Goal: Obtain resource: Obtain resource

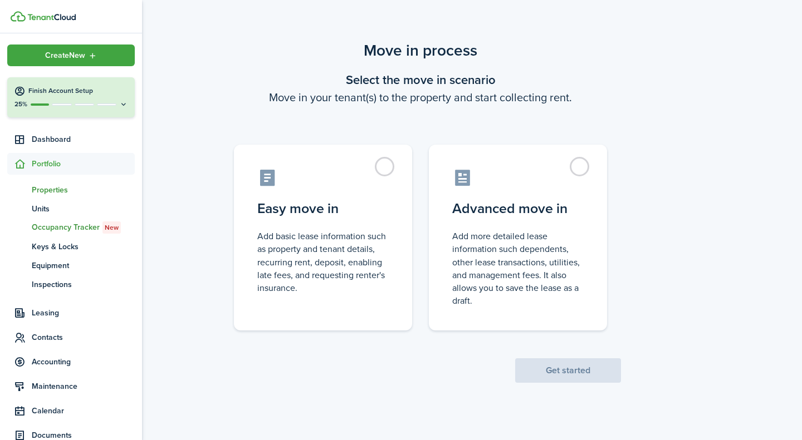
click at [53, 190] on span "Properties" at bounding box center [83, 190] width 103 height 12
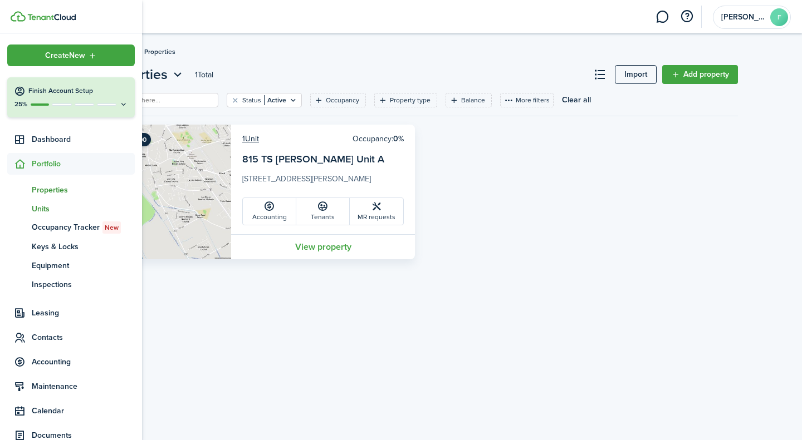
click at [45, 211] on span "Units" at bounding box center [83, 209] width 103 height 12
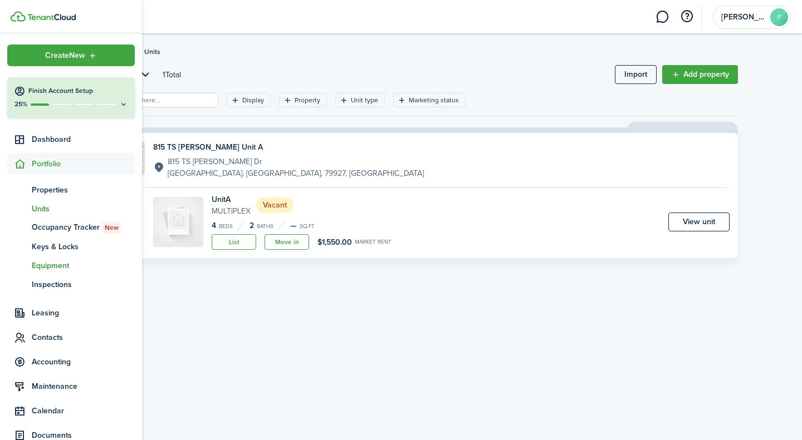
click at [57, 267] on span "Equipment" at bounding box center [83, 266] width 103 height 12
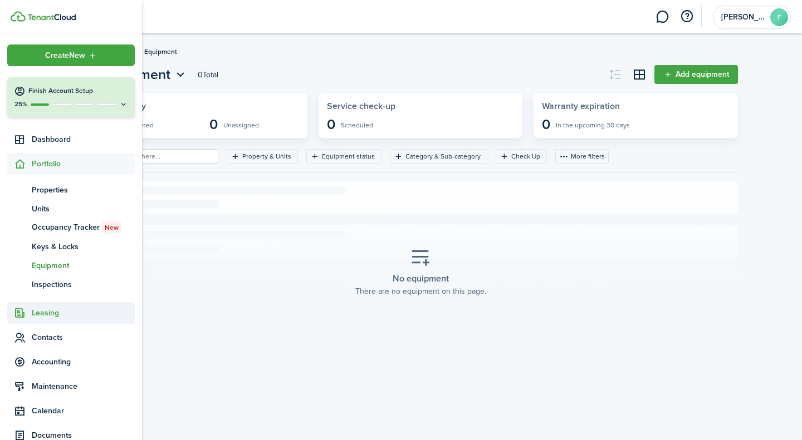
click at [56, 313] on span "Leasing" at bounding box center [83, 313] width 103 height 12
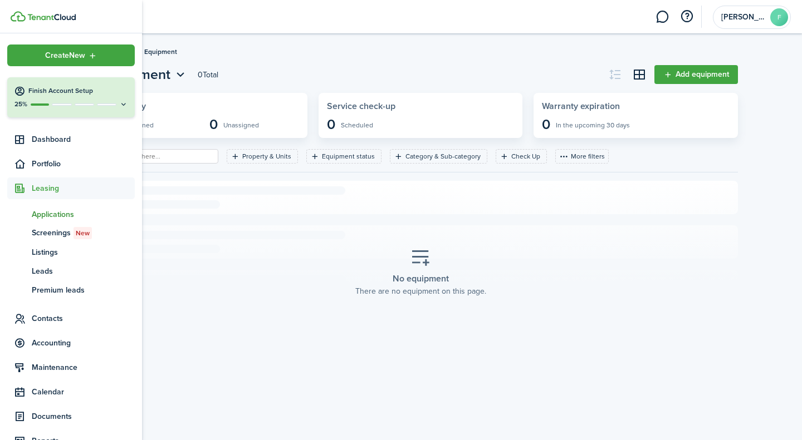
click at [66, 214] on span "Applications" at bounding box center [83, 215] width 103 height 12
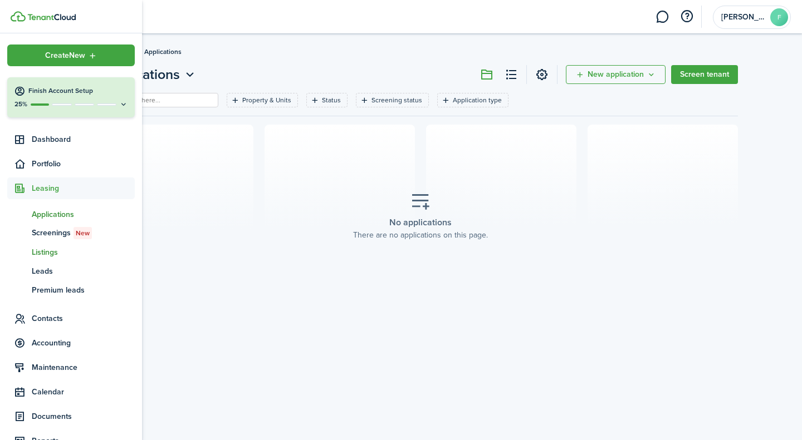
click at [50, 252] on span "Listings" at bounding box center [83, 253] width 103 height 12
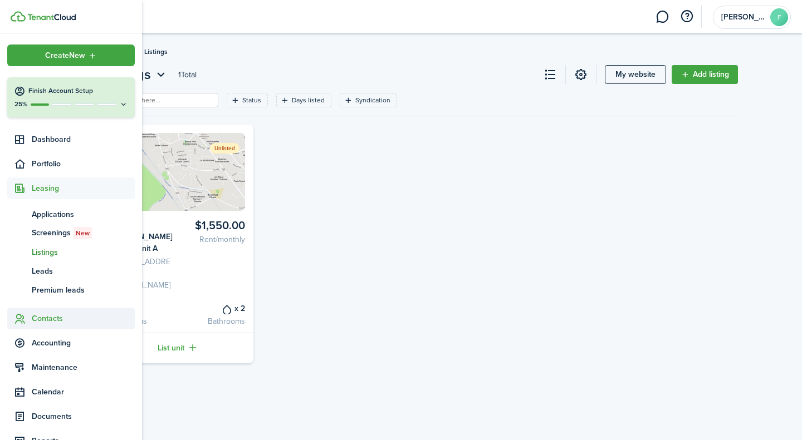
click at [50, 322] on span "Contacts" at bounding box center [83, 319] width 103 height 12
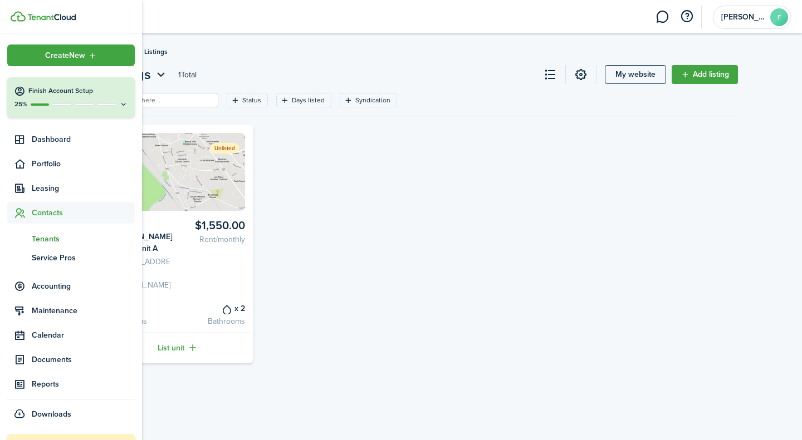
click at [45, 238] on span "Tenants" at bounding box center [83, 239] width 103 height 12
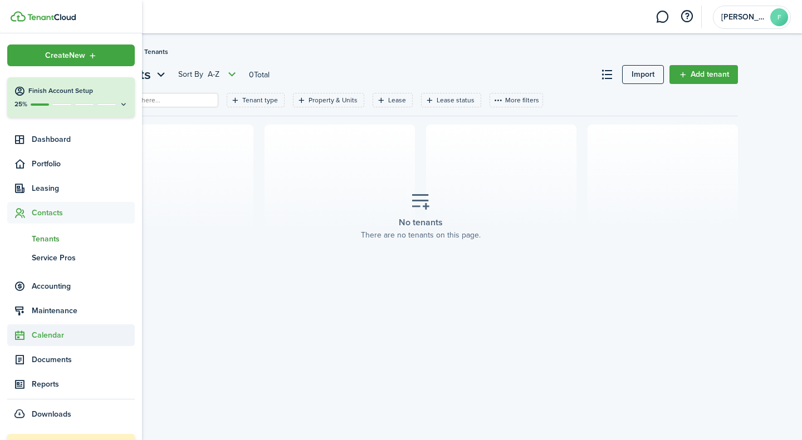
click at [68, 344] on span "Calendar" at bounding box center [71, 336] width 128 height 22
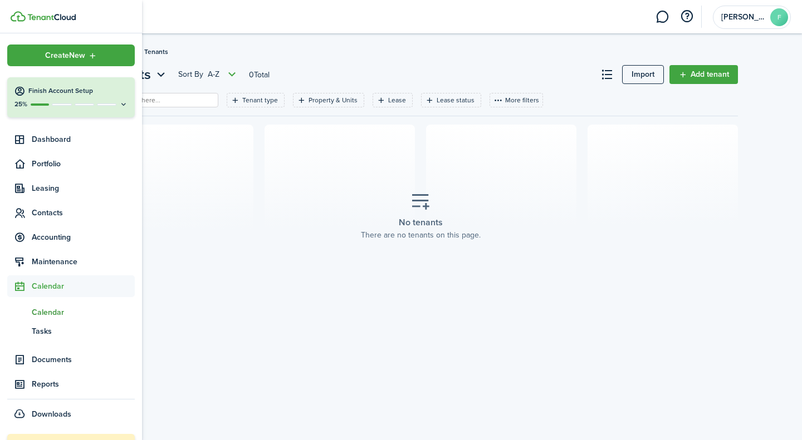
click at [56, 311] on span "Calendar" at bounding box center [83, 313] width 103 height 12
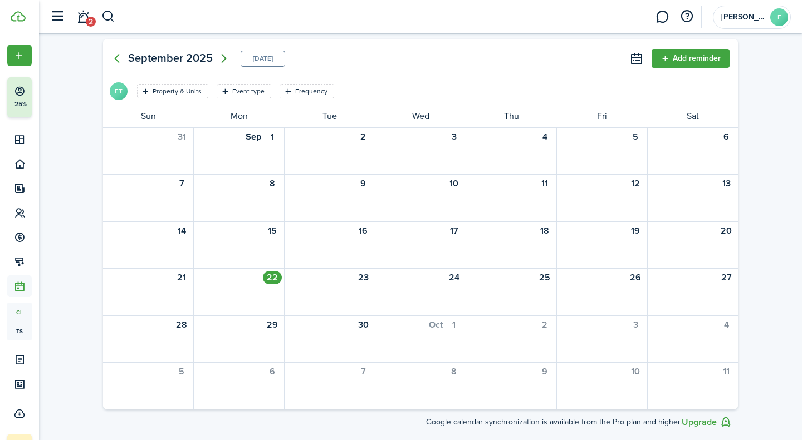
click at [225, 57] on icon "Next page" at bounding box center [223, 58] width 13 height 13
click at [455, 140] on div "1" at bounding box center [453, 136] width 19 height 13
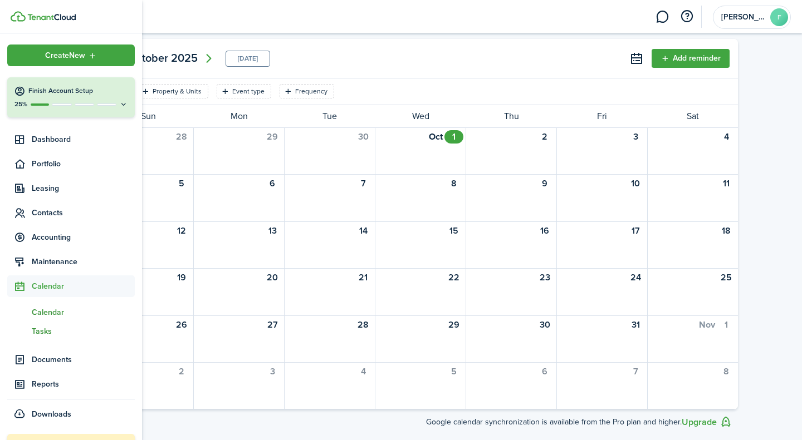
click at [38, 328] on span "Tasks" at bounding box center [83, 332] width 103 height 12
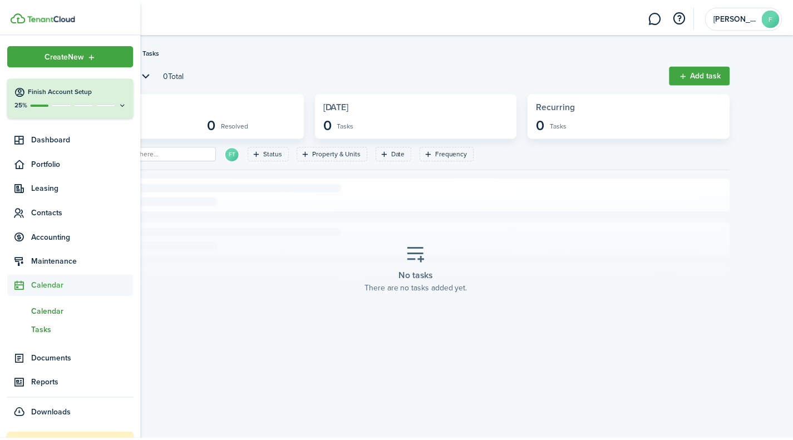
scroll to position [39, 0]
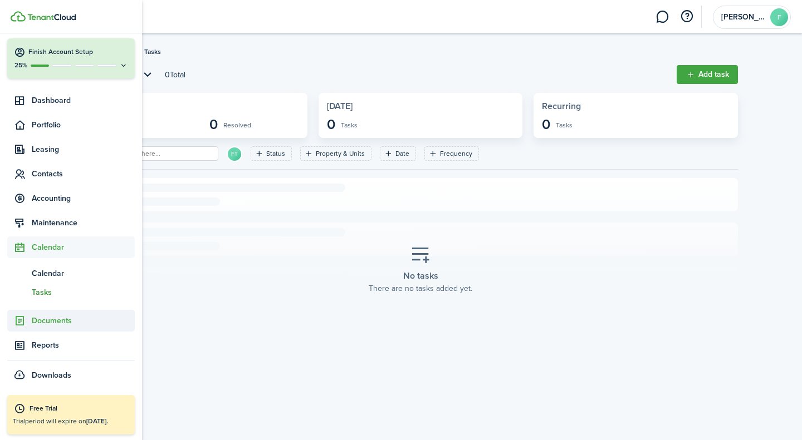
click at [67, 320] on span "Documents" at bounding box center [83, 321] width 103 height 12
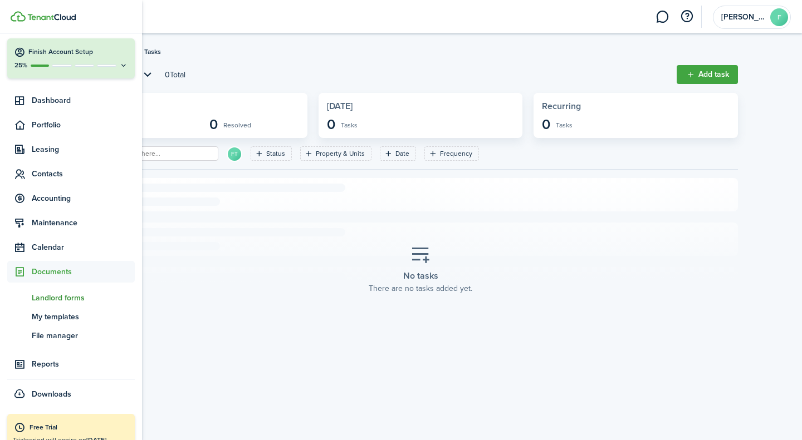
click at [72, 300] on span "Landlord forms" at bounding box center [83, 298] width 103 height 12
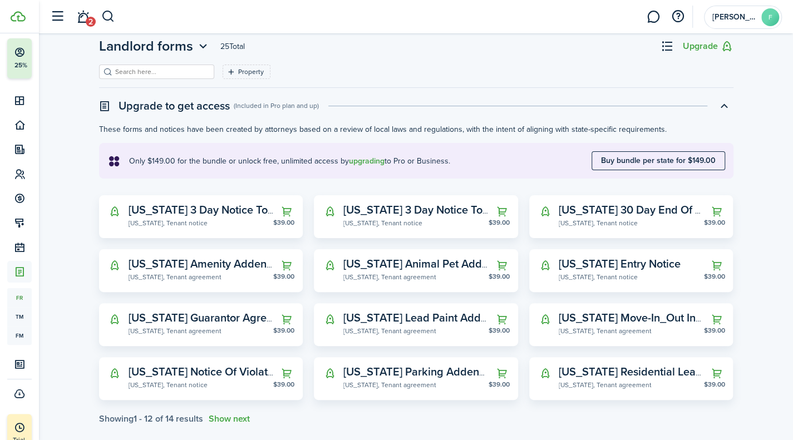
scroll to position [29, 0]
click at [680, 212] on widget-stats-description "[US_STATE] 30 Day End Of Term Notice To Vacate" at bounding box center [682, 209] width 247 height 17
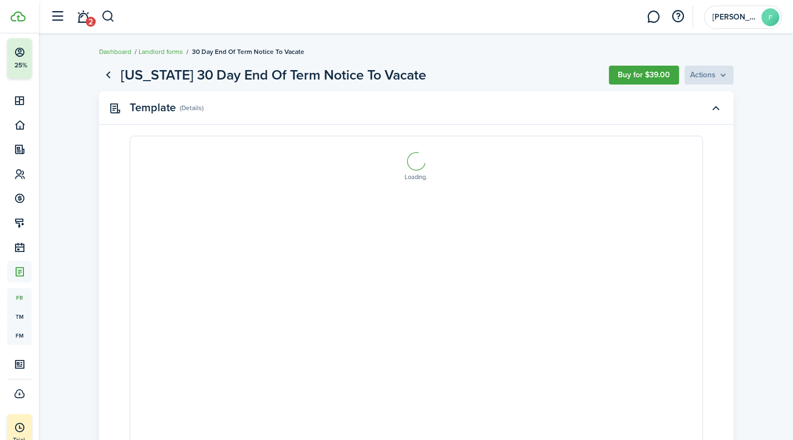
select select "fit"
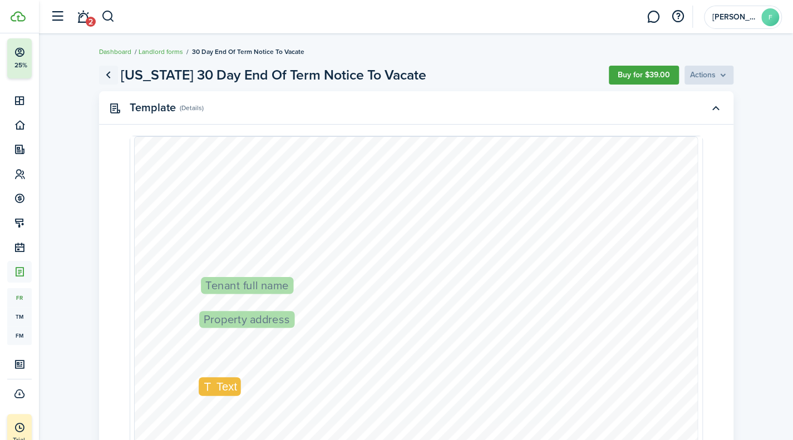
click at [112, 74] on link "Go back" at bounding box center [108, 75] width 19 height 19
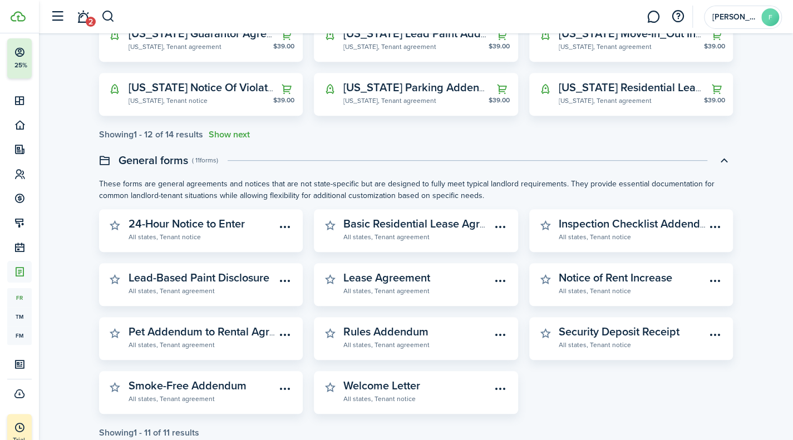
scroll to position [339, 0]
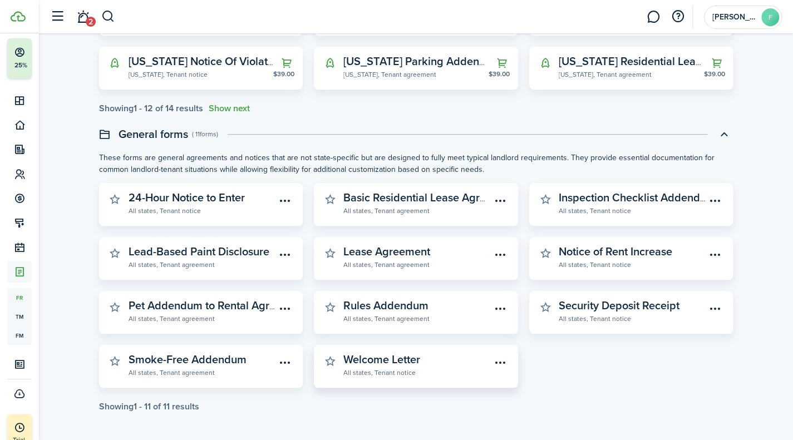
click at [388, 360] on widget-stats-description "Welcome Letter" at bounding box center [382, 359] width 77 height 17
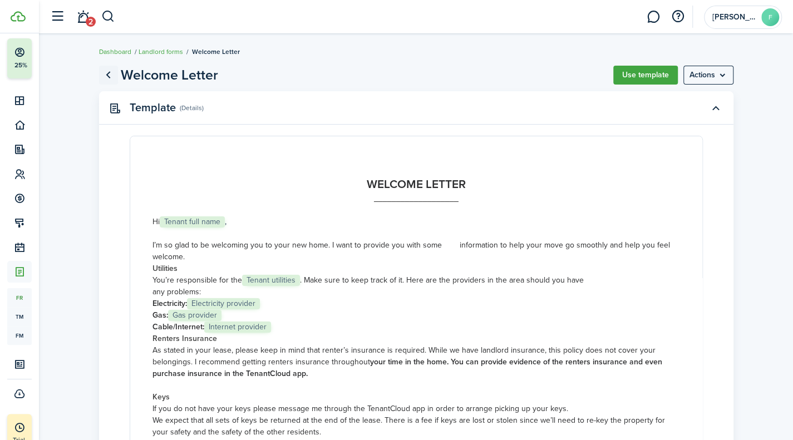
click at [109, 75] on link "Go back" at bounding box center [108, 75] width 19 height 19
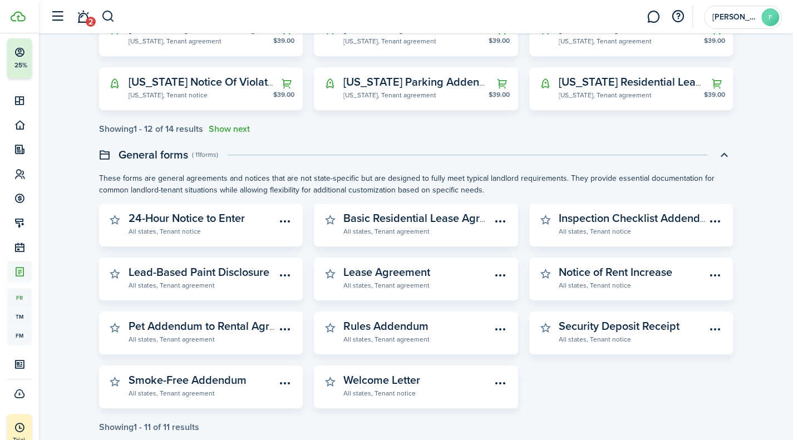
scroll to position [339, 0]
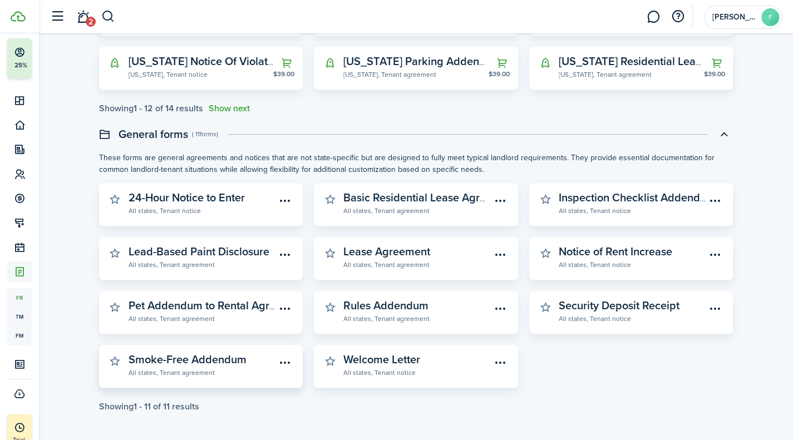
click at [201, 351] on widget-stats-description "Smoke-Free Addendum" at bounding box center [188, 359] width 118 height 17
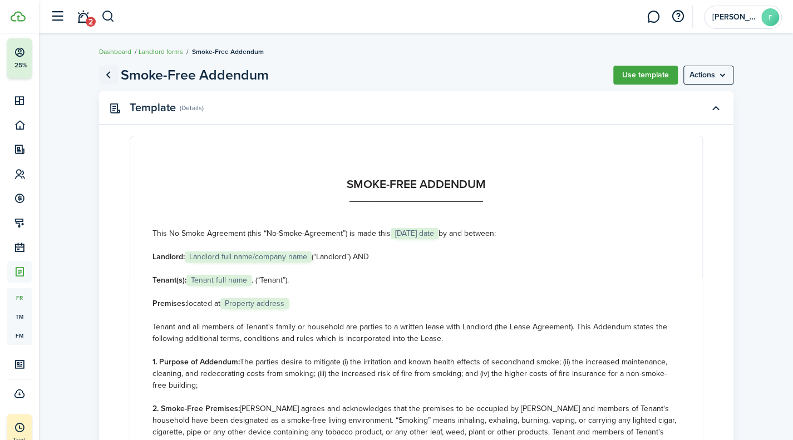
click at [110, 71] on link "Go back" at bounding box center [108, 75] width 19 height 19
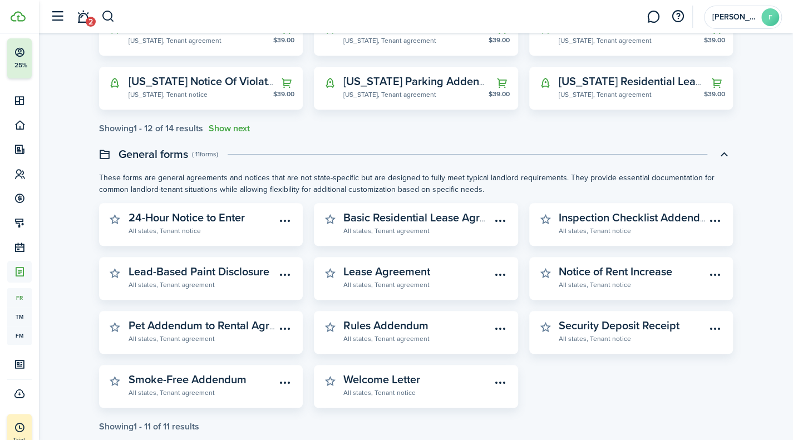
scroll to position [339, 0]
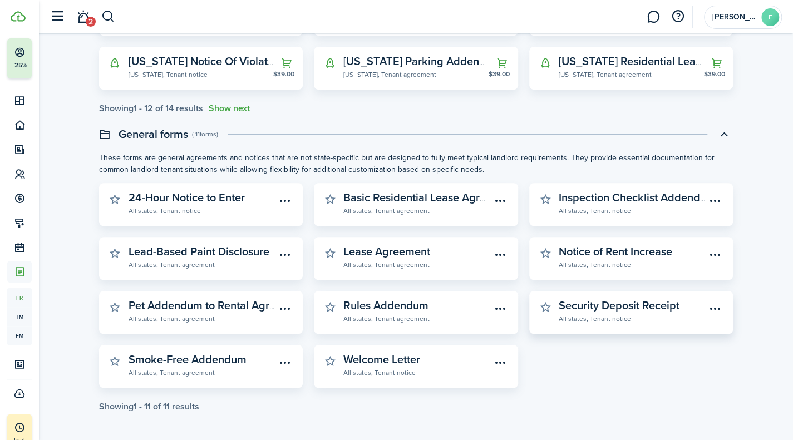
click at [619, 316] on widget-stats-subtitle "All states, Tenant notice" at bounding box center [633, 318] width 148 height 11
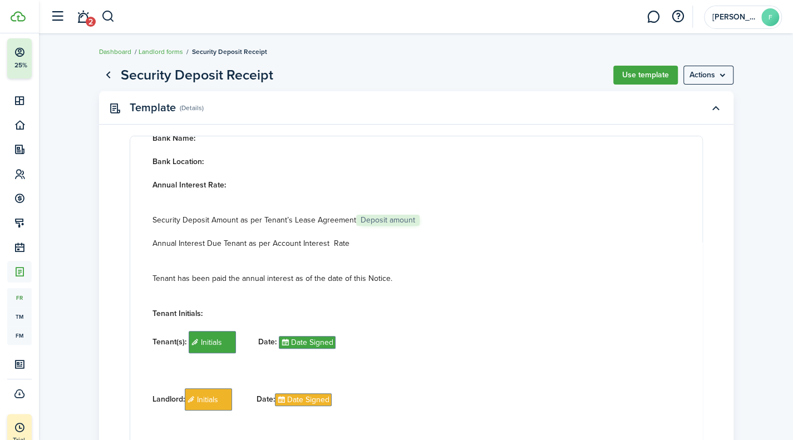
scroll to position [183, 0]
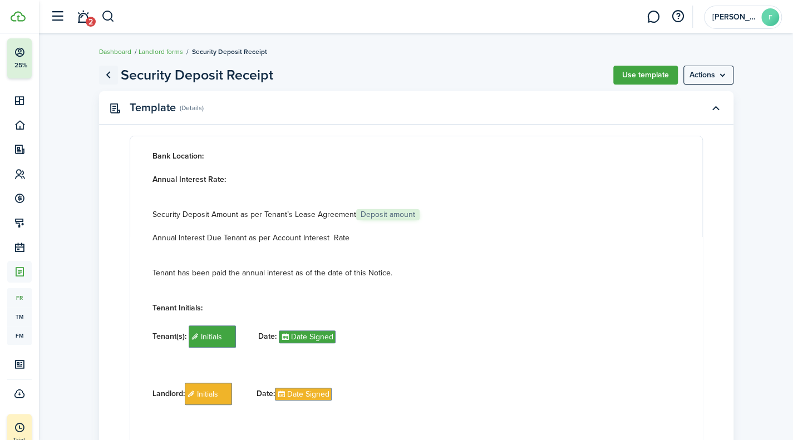
click at [112, 71] on link "Go back" at bounding box center [108, 75] width 19 height 19
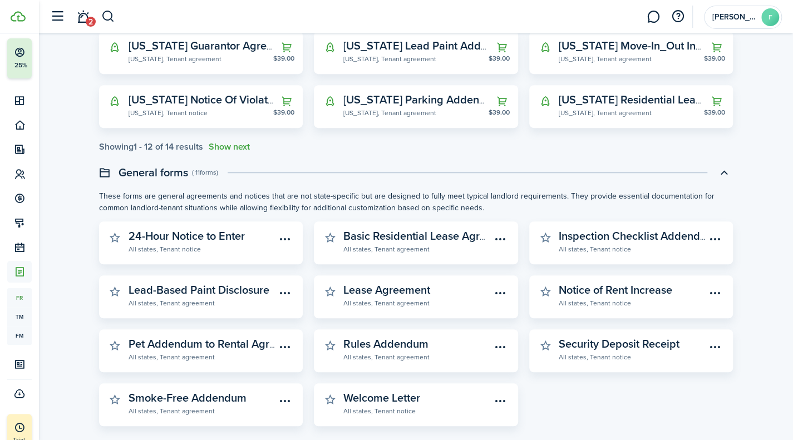
scroll to position [339, 0]
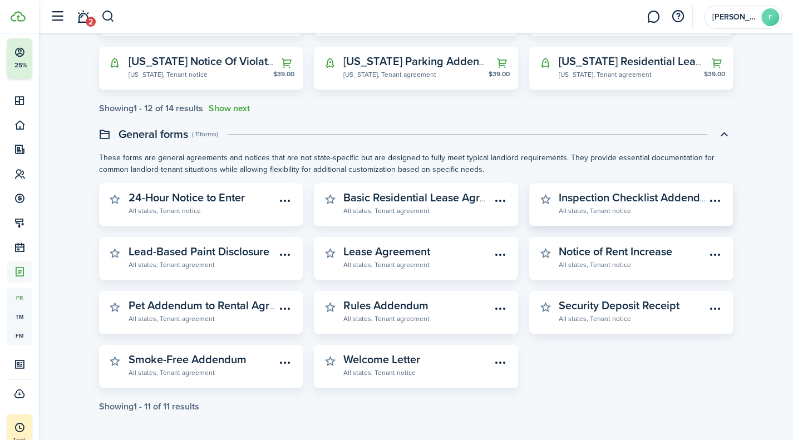
click at [604, 203] on widget-stats-description "Inspection Checklist Addendum" at bounding box center [637, 197] width 157 height 17
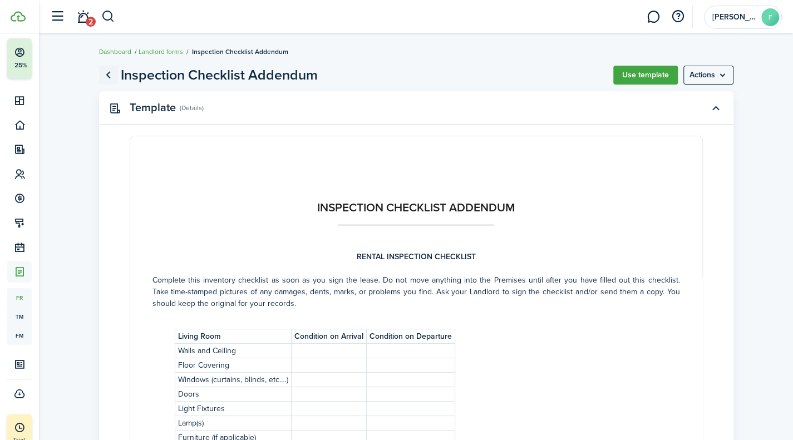
click at [110, 73] on link "Go back" at bounding box center [108, 75] width 19 height 19
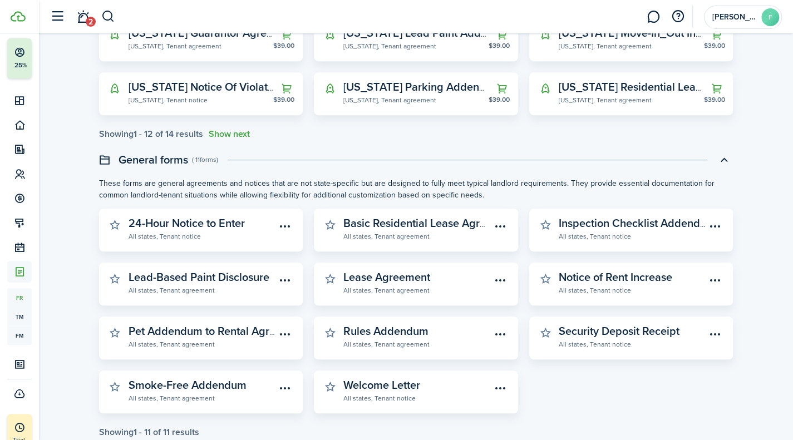
scroll to position [321, 0]
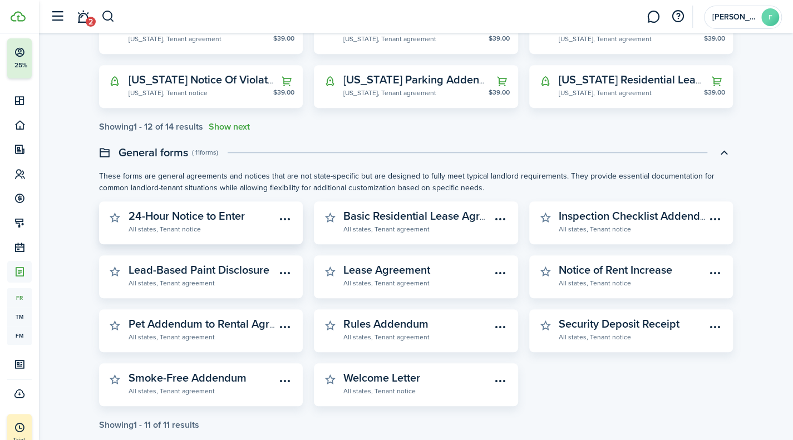
click at [227, 209] on widget-stats-description "24-Hour Notice to Enter" at bounding box center [187, 216] width 116 height 17
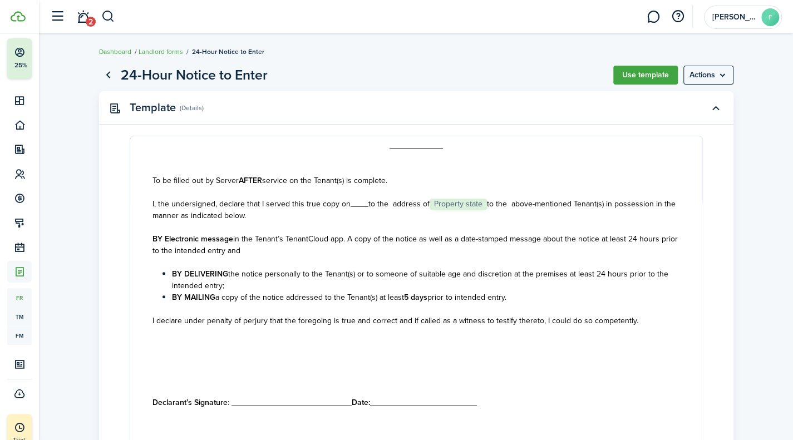
scroll to position [513, 0]
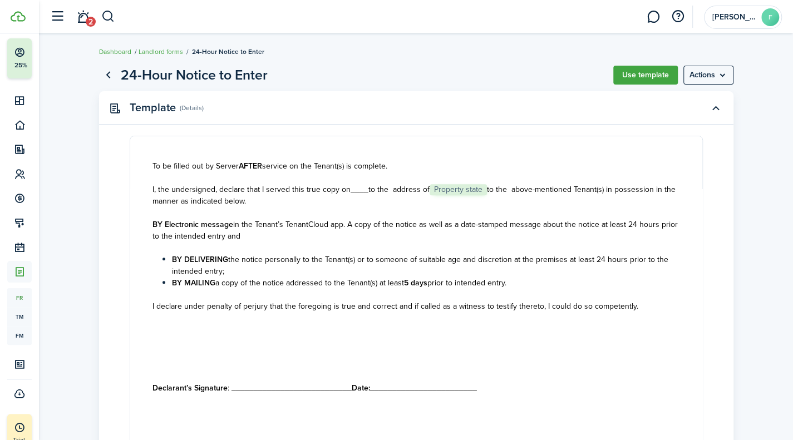
click at [271, 260] on span "BY DELIVERING the notice personally to the Tenant(s) or to someone of suitable …" at bounding box center [420, 265] width 497 height 23
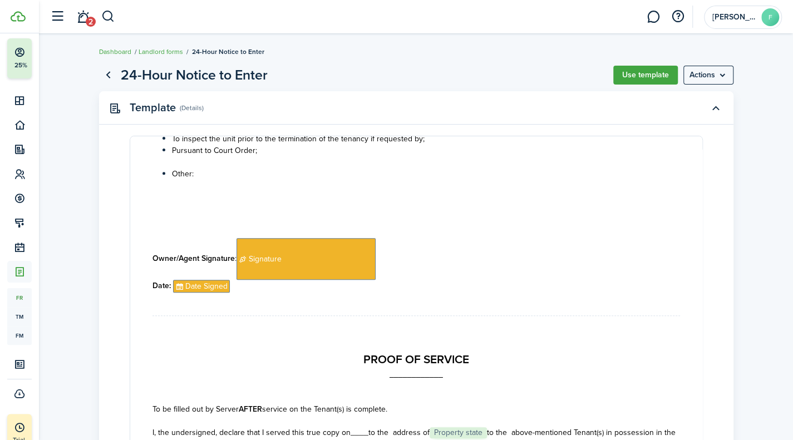
scroll to position [252, 0]
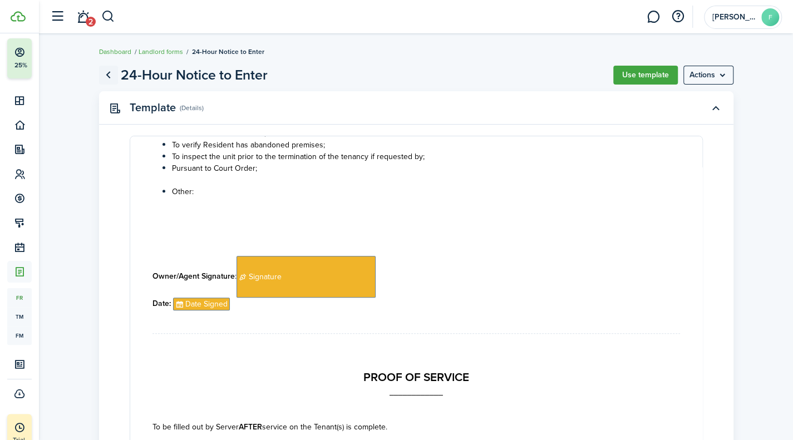
click at [112, 79] on link "Go back" at bounding box center [108, 75] width 19 height 19
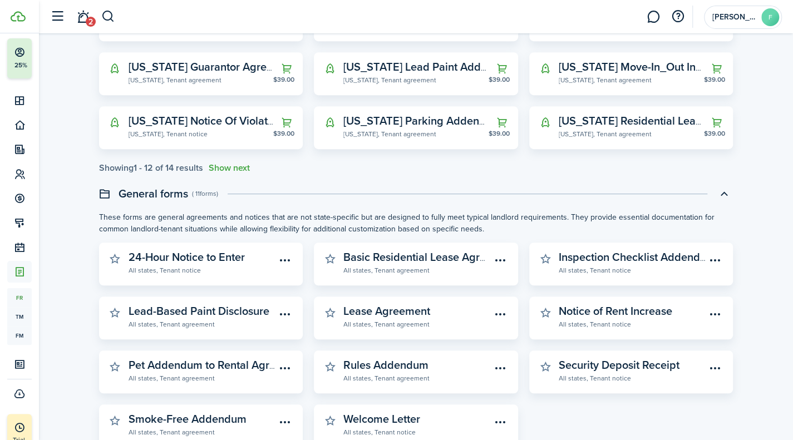
scroll to position [339, 0]
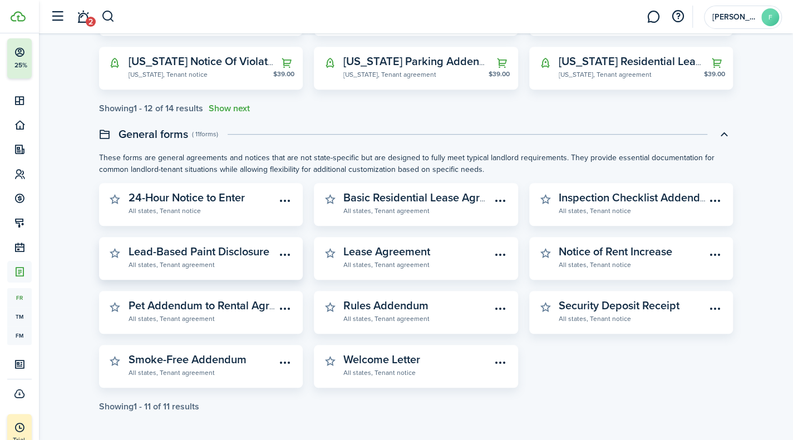
click at [213, 263] on widget-stats-subtitle "All states, Tenant agreement" at bounding box center [203, 264] width 148 height 11
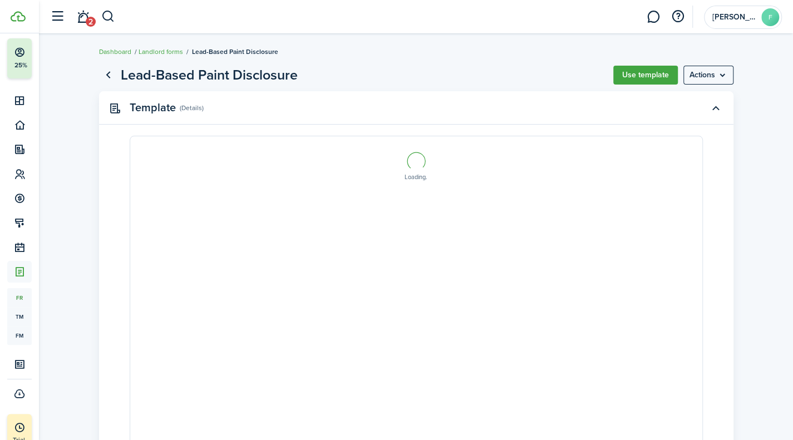
select select "fit"
type input "5"
click at [107, 70] on link "Go back" at bounding box center [108, 75] width 19 height 19
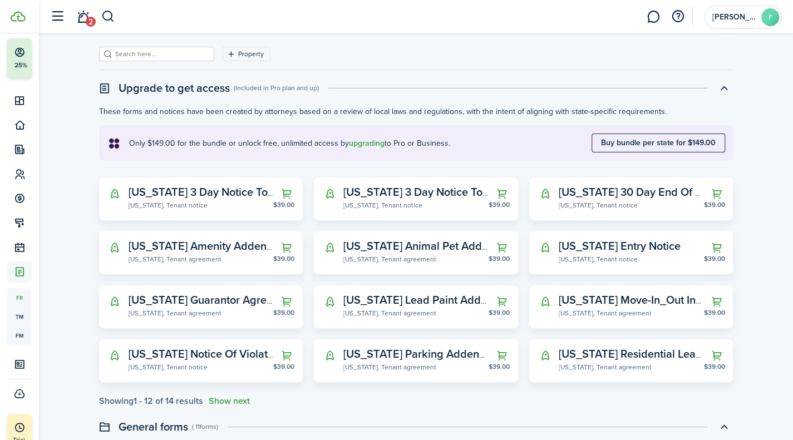
scroll to position [47, 0]
click at [574, 243] on widget-stats-description "[US_STATE] Entry Notice" at bounding box center [620, 245] width 122 height 17
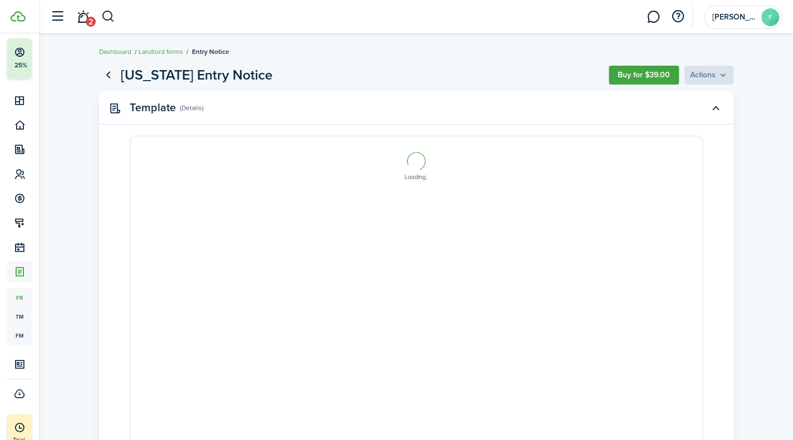
select select "fit"
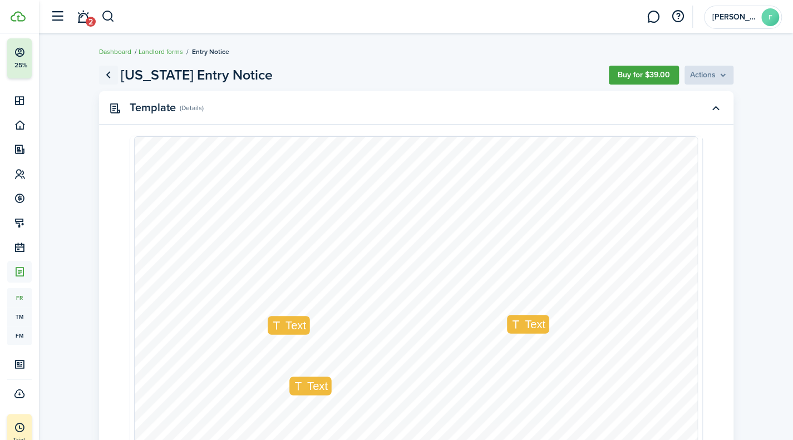
click at [114, 80] on link "Go back" at bounding box center [108, 75] width 19 height 19
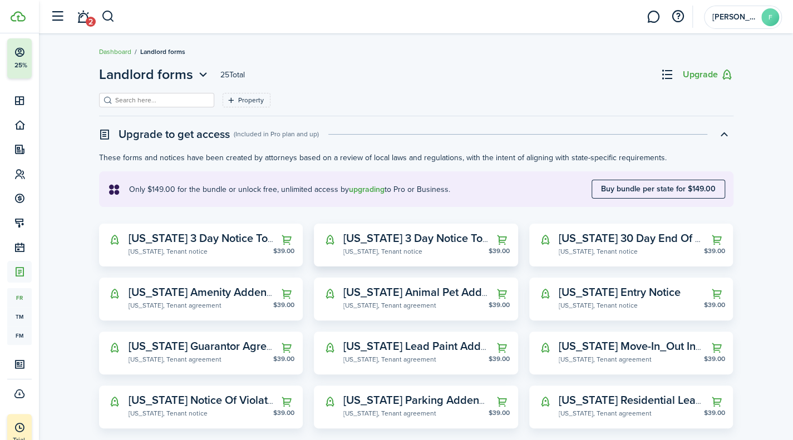
click at [420, 243] on widget-stats-description "[US_STATE] 3 Day Notice To Pay Rent Or Vacate" at bounding box center [462, 238] width 237 height 17
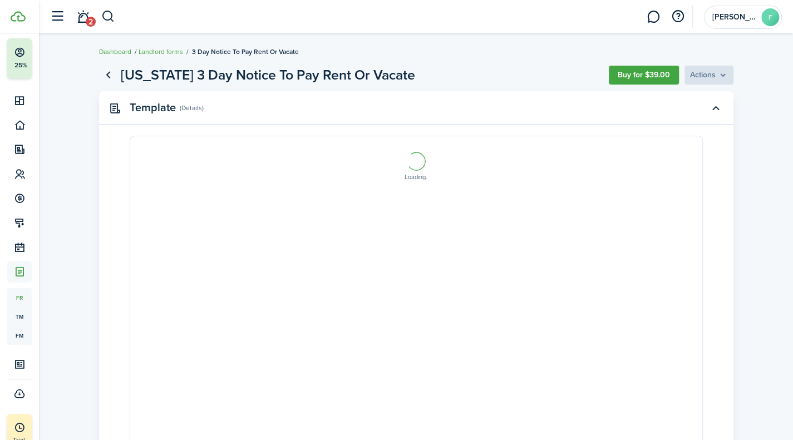
select select "fit"
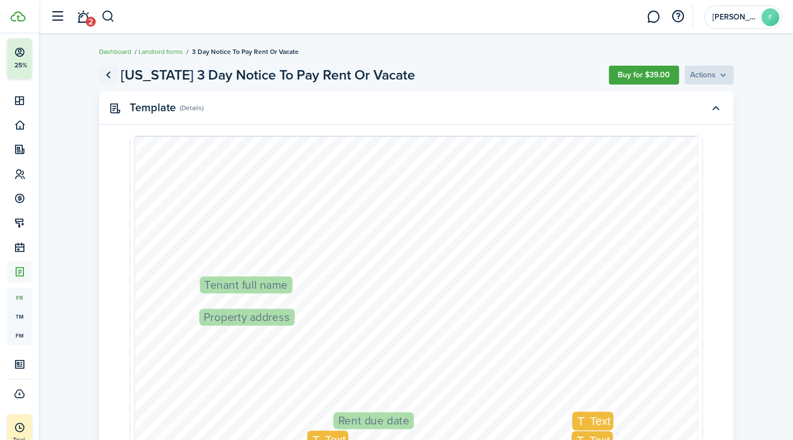
click at [110, 68] on link "Go back" at bounding box center [108, 75] width 19 height 19
